Goal: Transaction & Acquisition: Purchase product/service

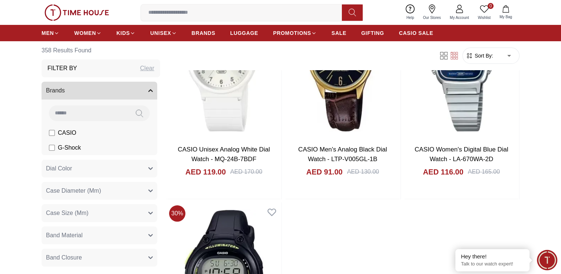
scroll to position [2890, 0]
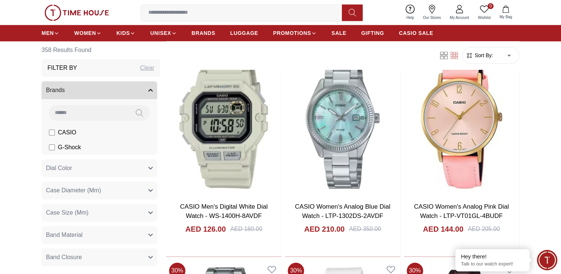
scroll to position [964, 0]
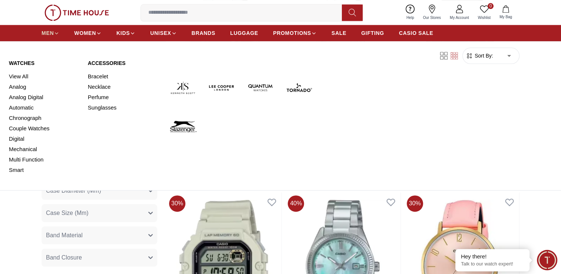
click at [50, 33] on span "MEN" at bounding box center [48, 32] width 12 height 7
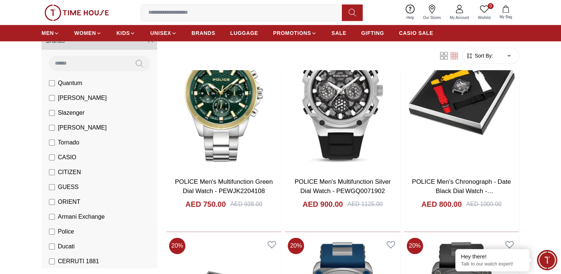
scroll to position [37, 0]
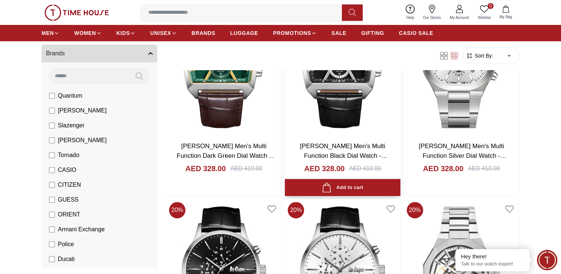
scroll to position [371, 0]
